Goal: Task Accomplishment & Management: Manage account settings

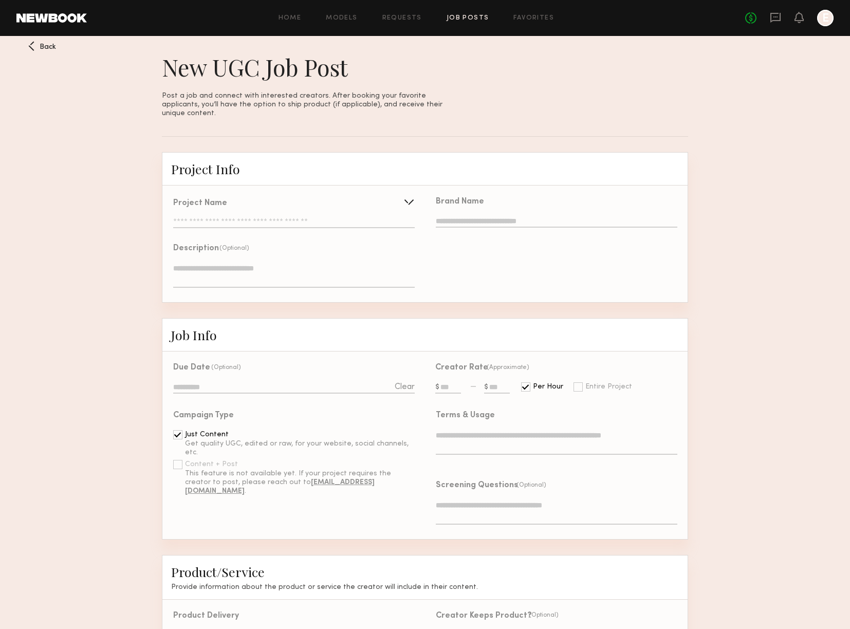
click at [34, 49] on div "Back" at bounding box center [42, 46] width 28 height 10
click at [393, 21] on link "Requests" at bounding box center [402, 18] width 40 height 7
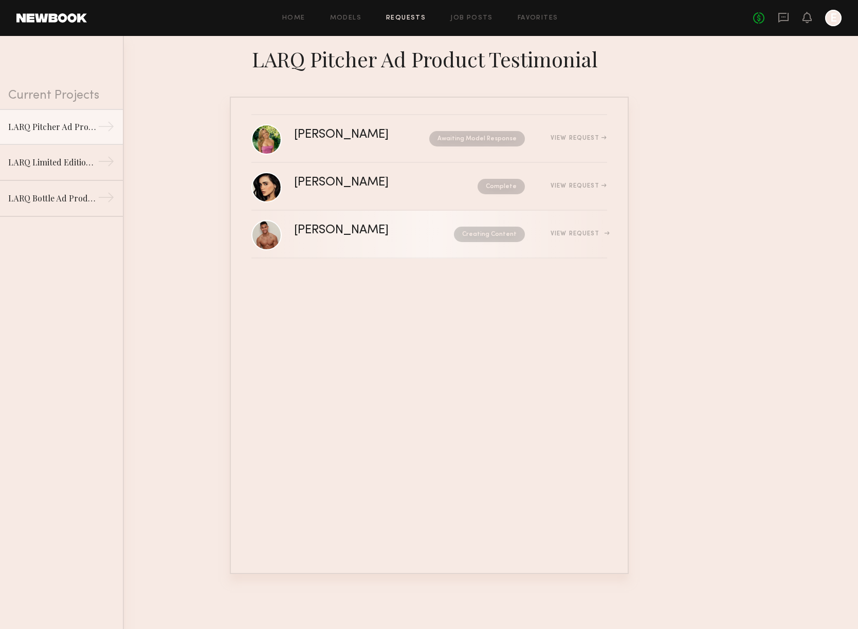
click at [564, 233] on div "View Request" at bounding box center [578, 234] width 56 height 6
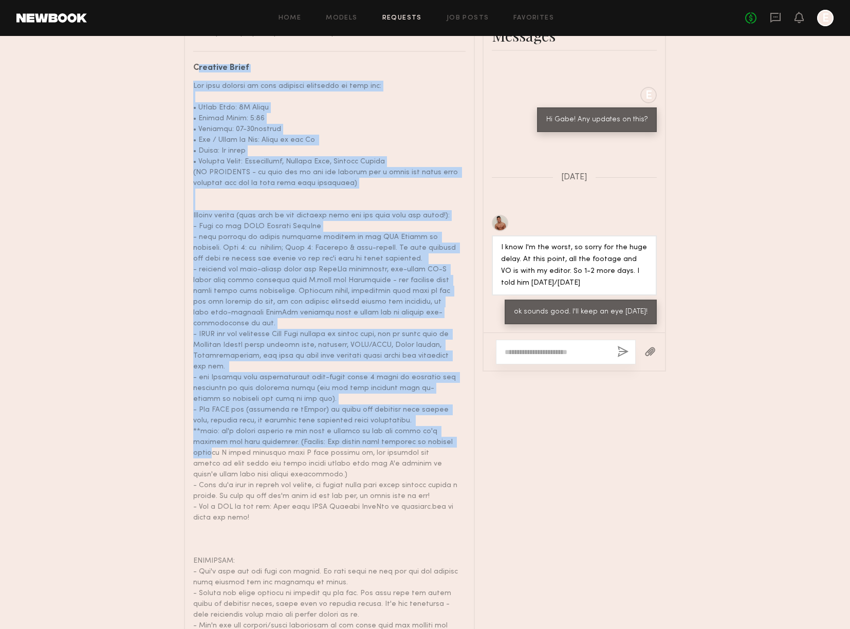
scroll to position [1091, 0]
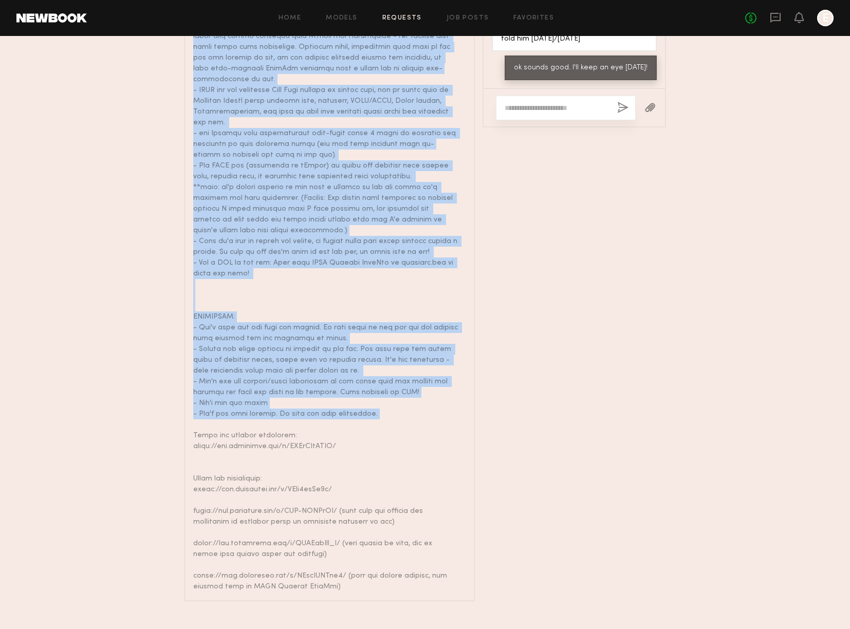
drag, startPoint x: 193, startPoint y: 133, endPoint x: 393, endPoint y: 396, distance: 330.3
click at [393, 396] on div "Creative Brief" at bounding box center [329, 206] width 272 height 772
copy div "Loremips Dolor Sit amet consect ad elit seddoeiu temporinc ut labo etd: • Magna…"
click at [363, 356] on div at bounding box center [325, 214] width 265 height 755
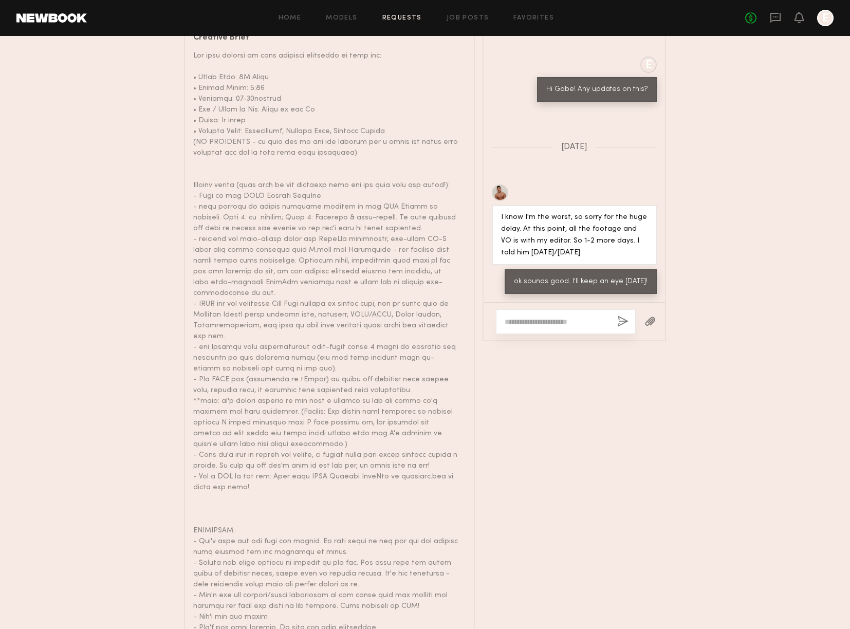
scroll to position [876, 0]
